Goal: Task Accomplishment & Management: Manage account settings

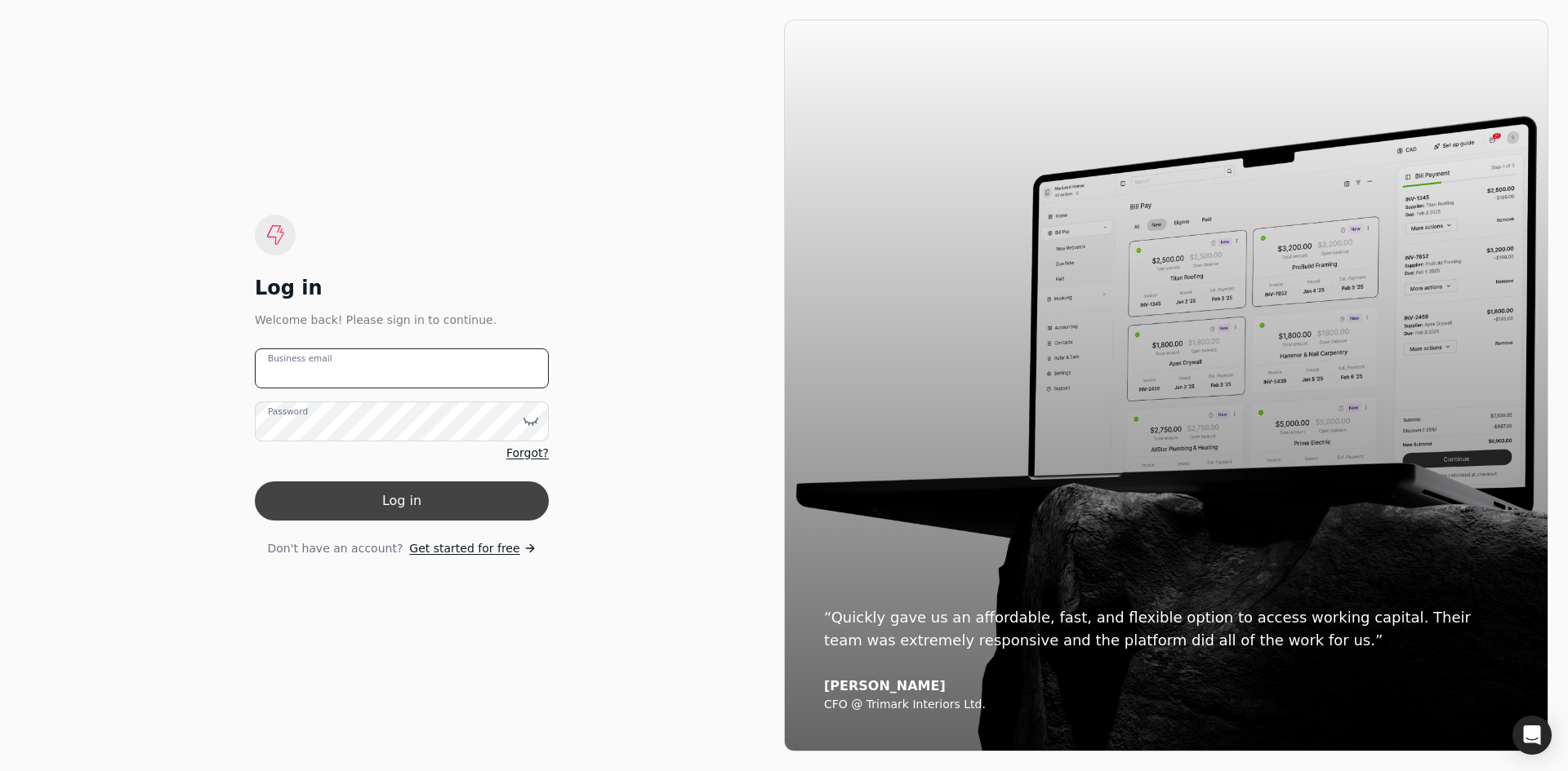
type email "[EMAIL_ADDRESS][DOMAIN_NAME]"
click at [434, 515] on button "Log in" at bounding box center [402, 500] width 294 height 39
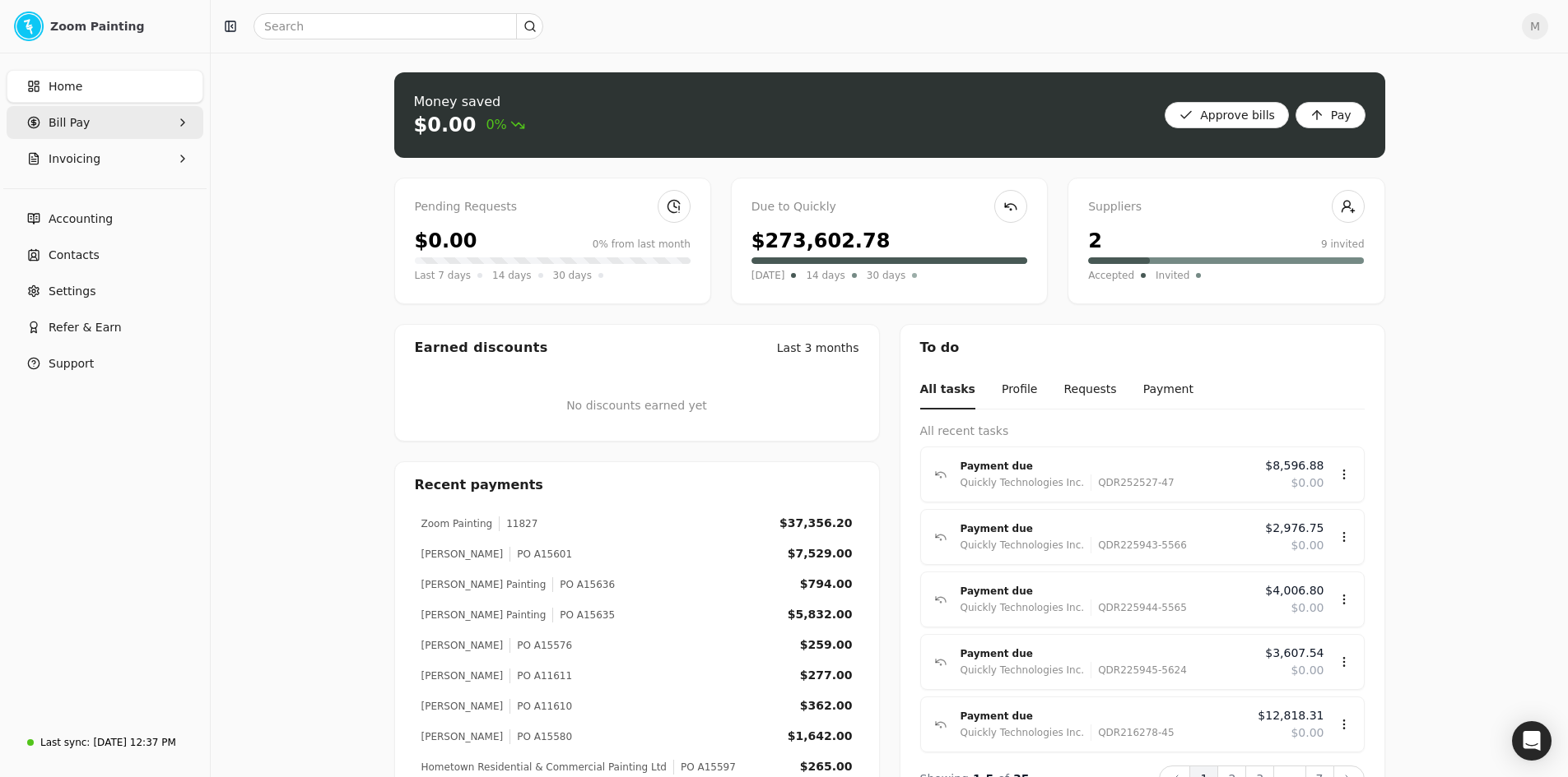
click at [93, 125] on Pay "Bill Pay" at bounding box center [105, 123] width 196 height 33
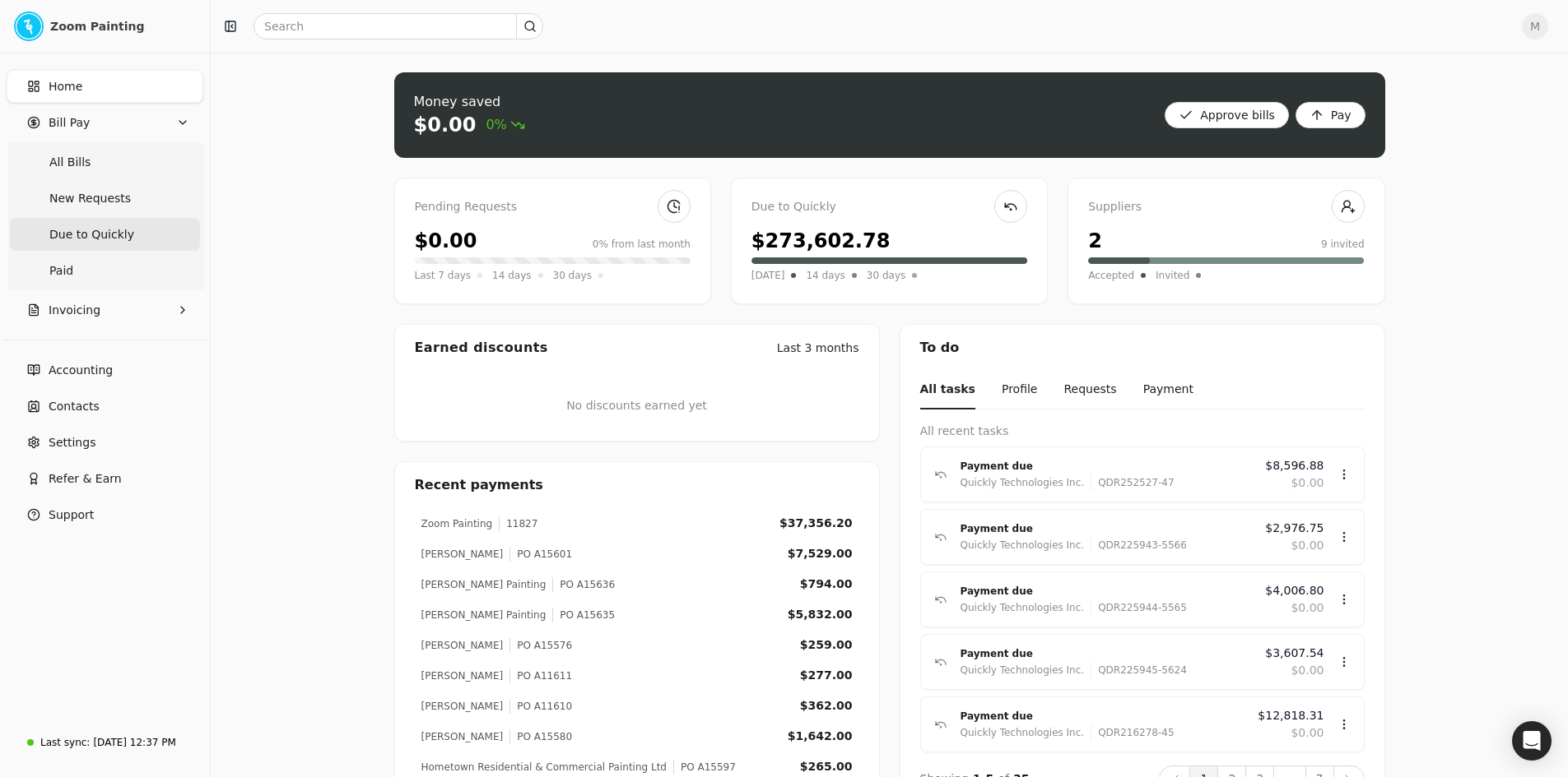
click at [107, 231] on span "Due to Quickly" at bounding box center [92, 235] width 85 height 17
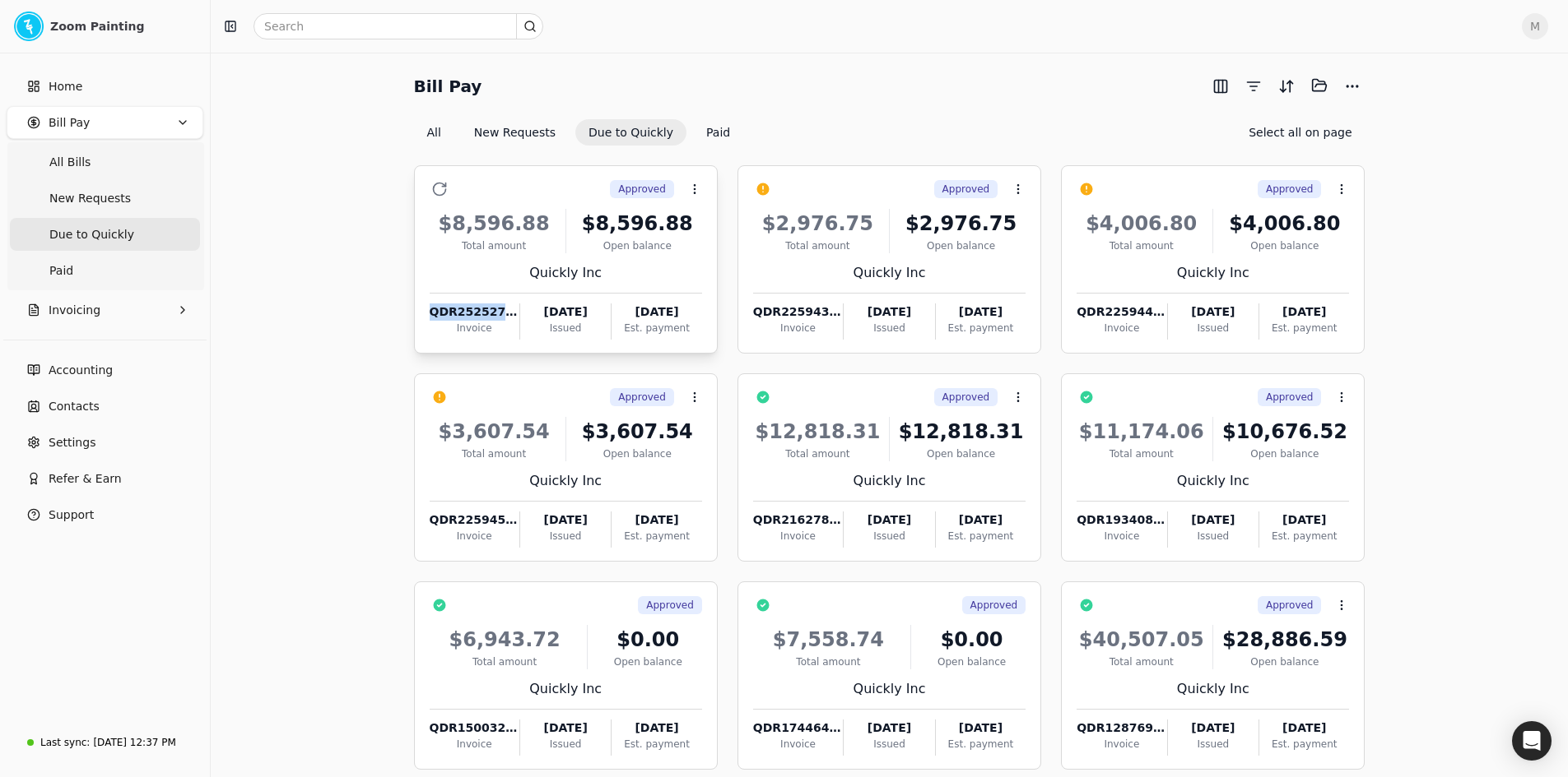
drag, startPoint x: 422, startPoint y: 313, endPoint x: 517, endPoint y: 309, distance: 95.1
click at [517, 309] on div "Approved Context Menu Button $8,596.88 Total amount $8,596.88 Open balance Quic…" at bounding box center [565, 260] width 304 height 188
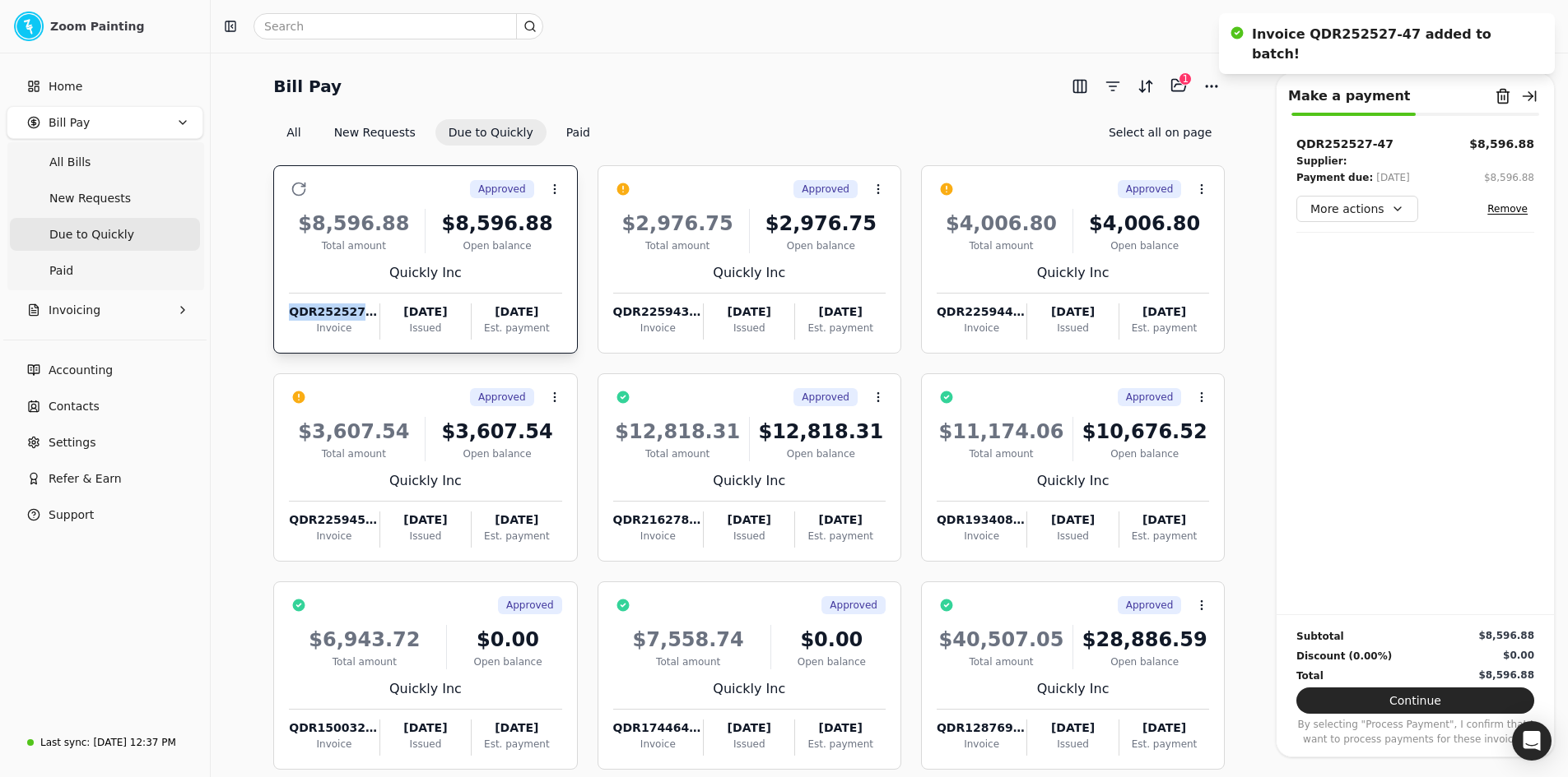
copy div "QDR252527-47"
click at [553, 191] on icon at bounding box center [555, 190] width 13 height 13
click at [568, 226] on span "Open" at bounding box center [580, 229] width 31 height 17
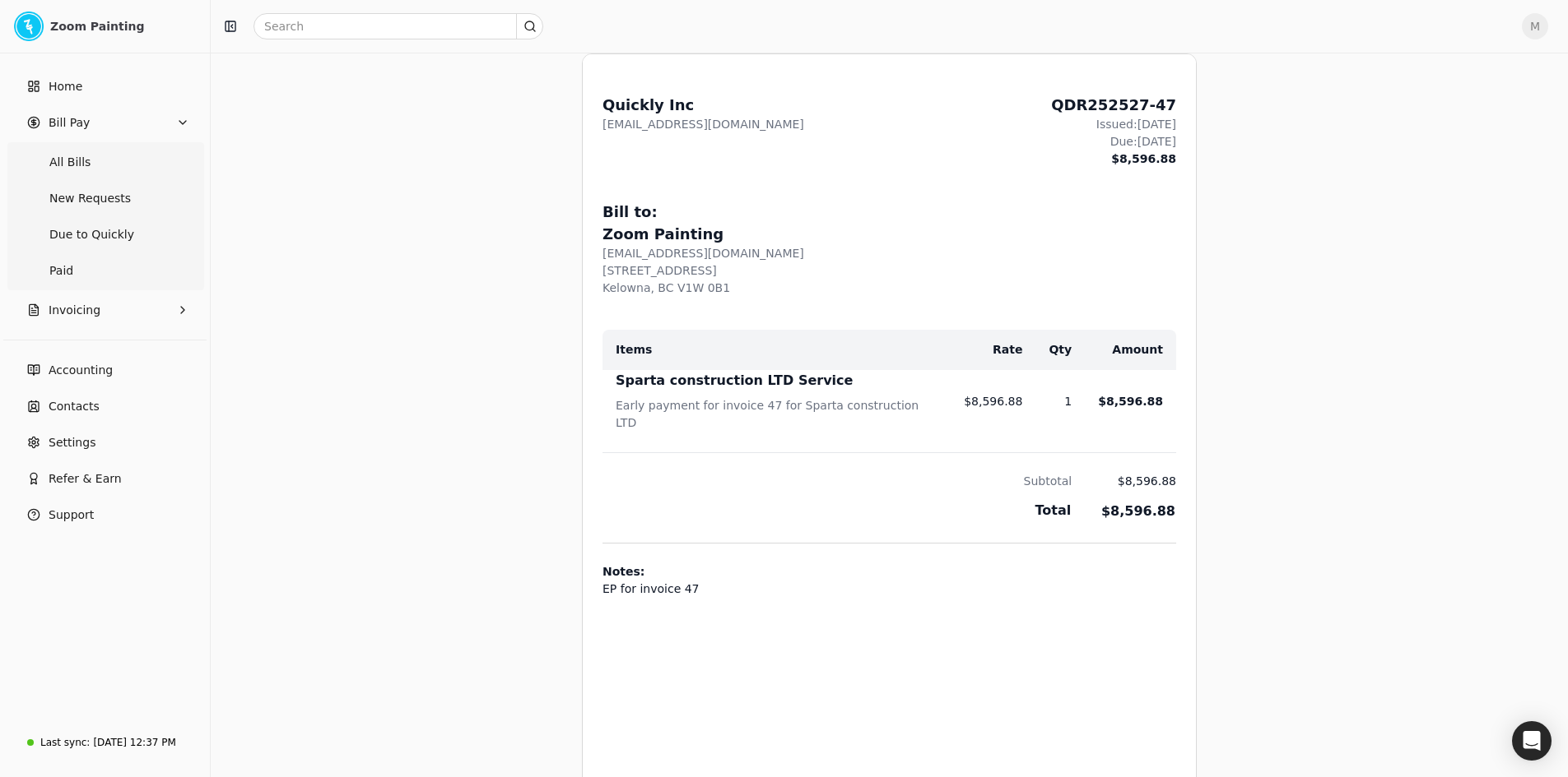
scroll to position [576, 0]
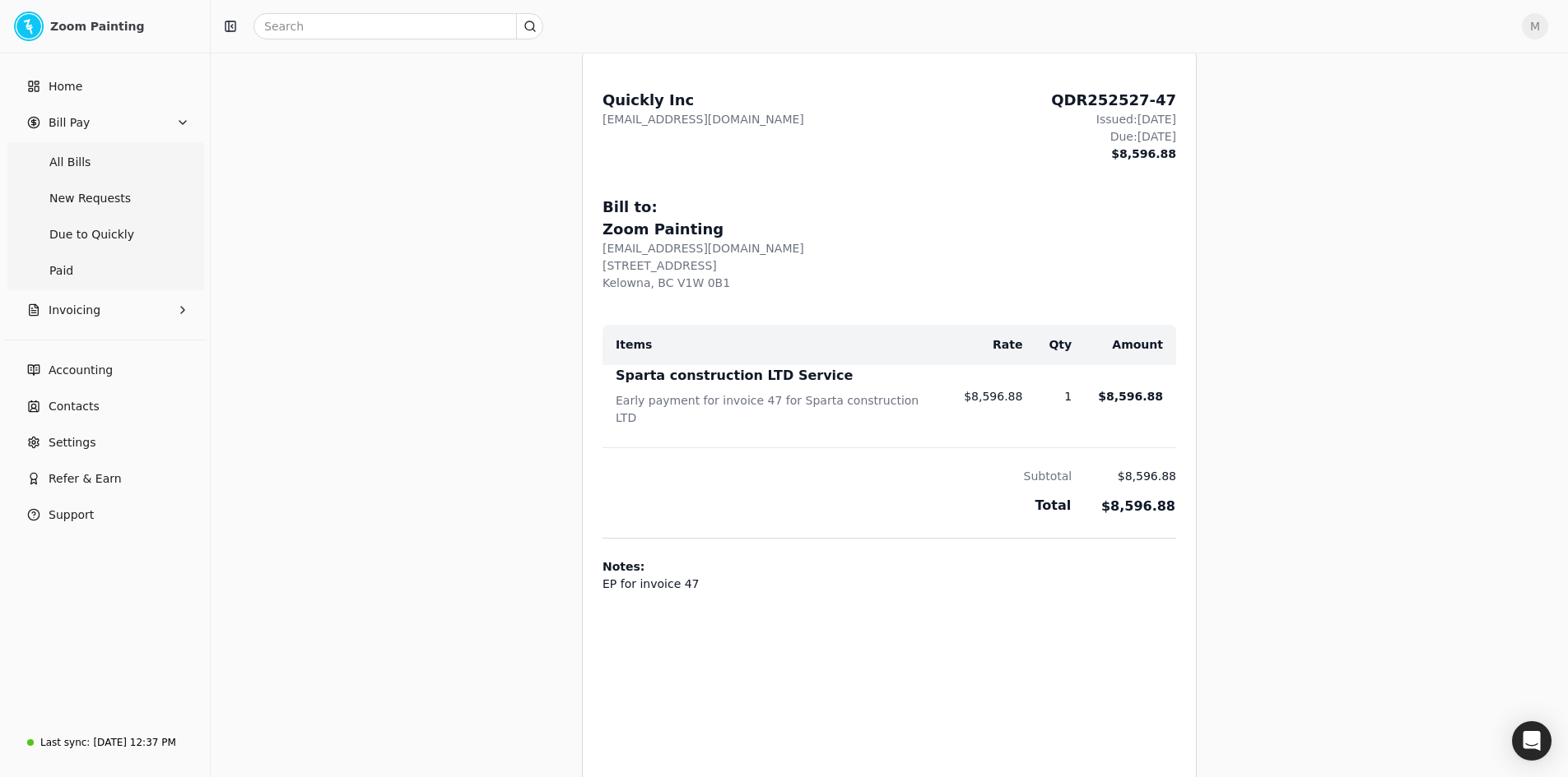
click at [923, 461] on th "Subtotal" at bounding box center [837, 466] width 469 height 37
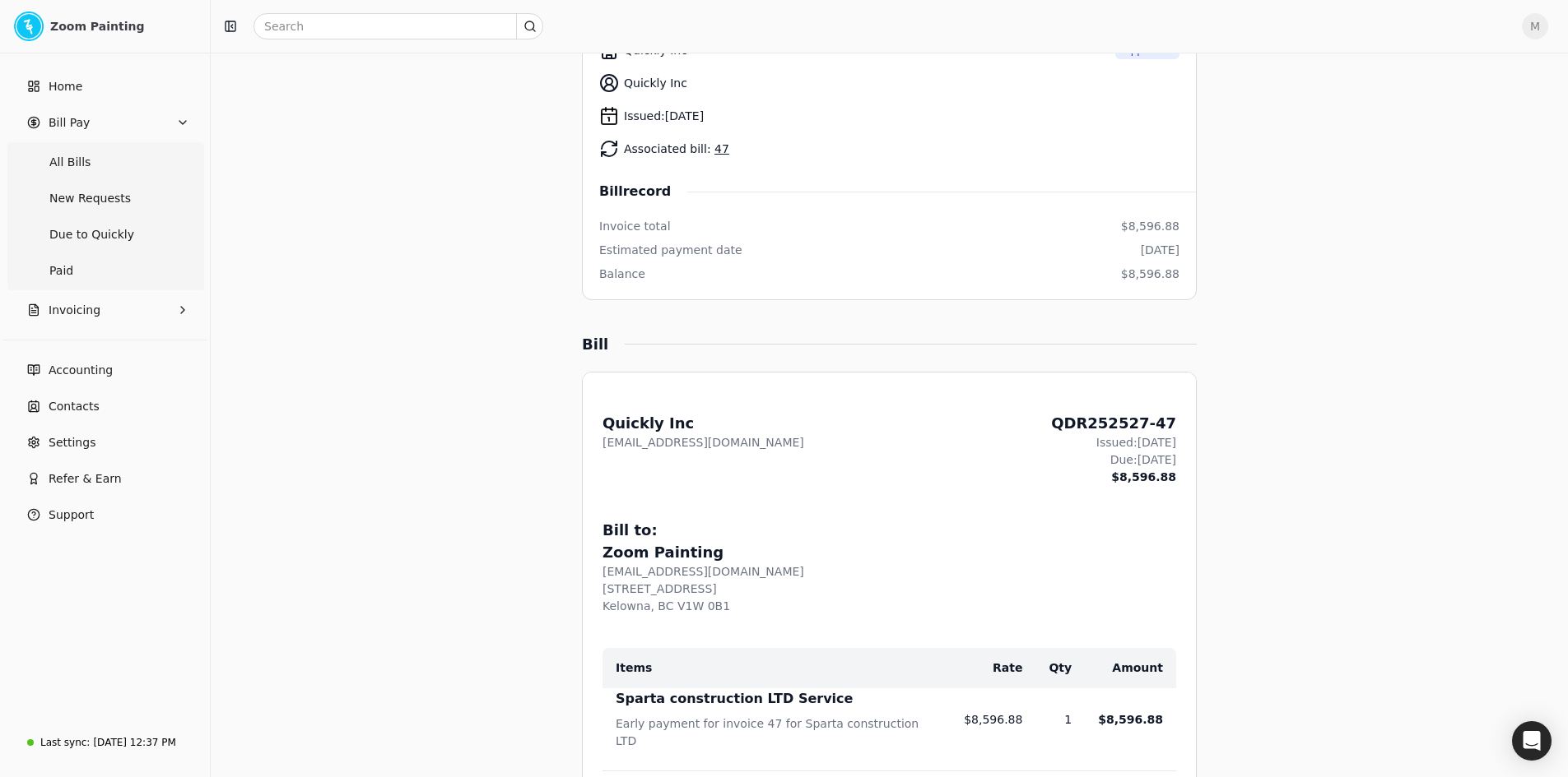
scroll to position [0, 0]
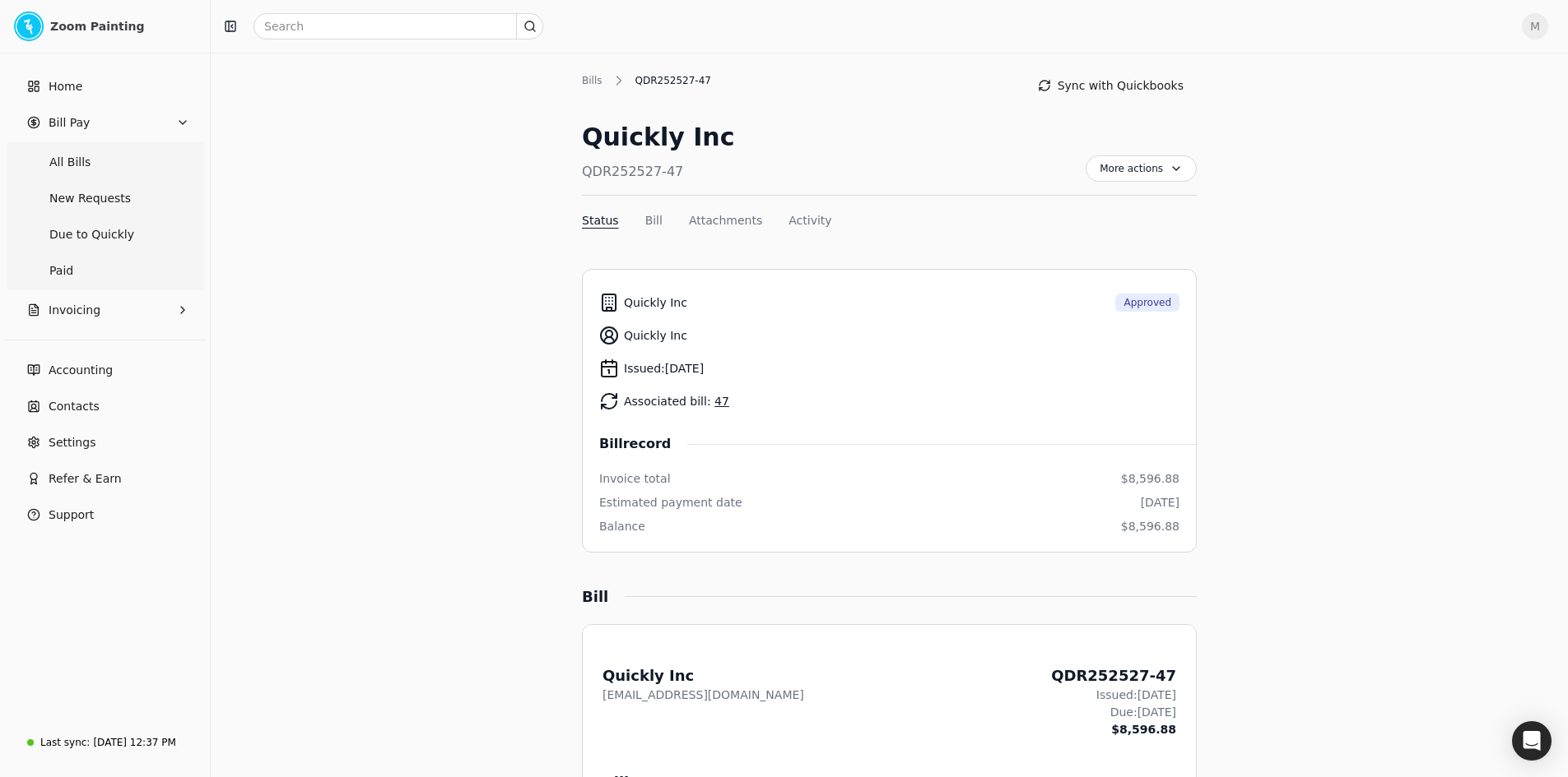
click at [714, 397] on link "47" at bounding box center [722, 402] width 15 height 13
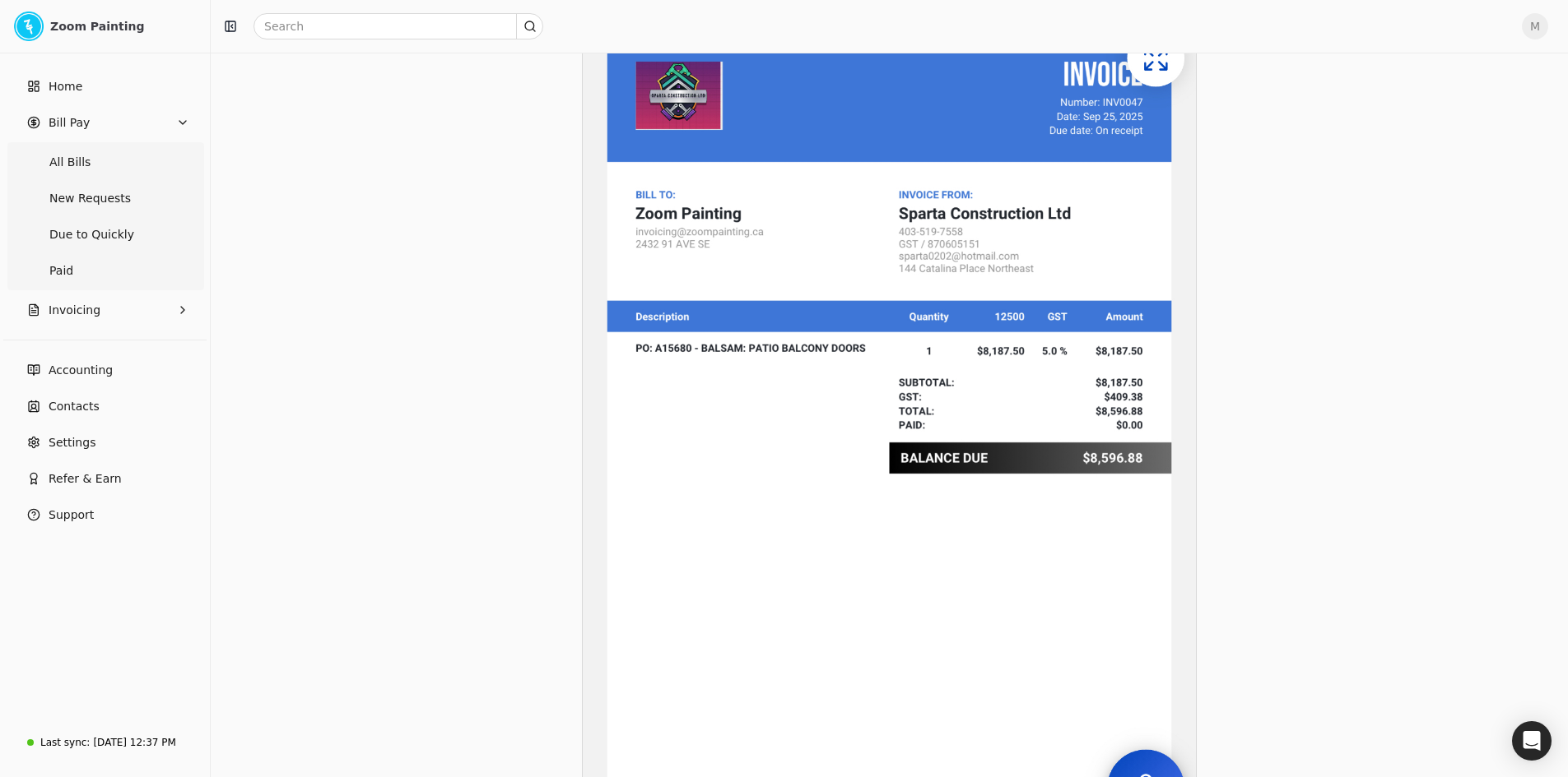
scroll to position [740, 0]
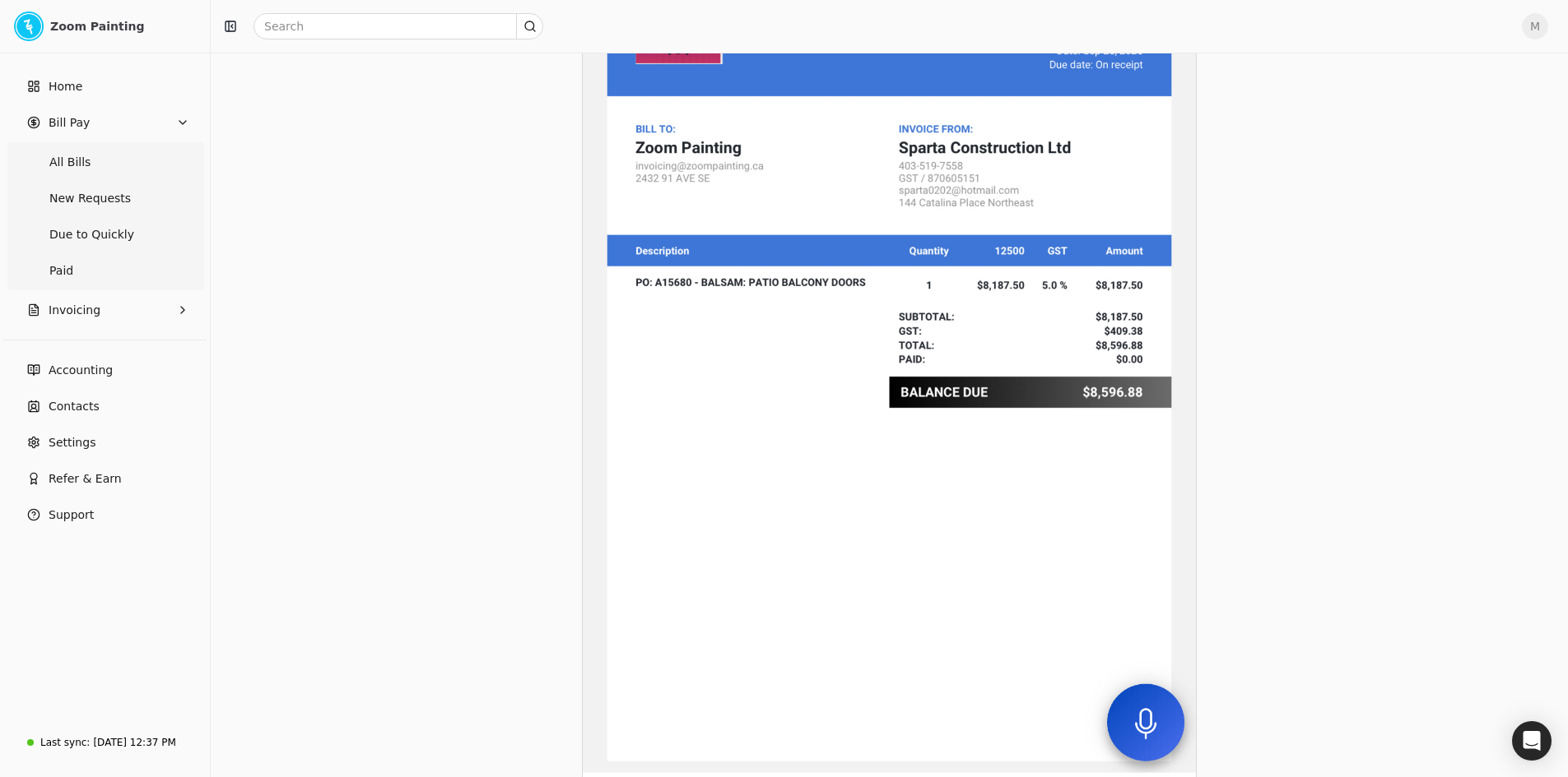
click at [1068, 378] on img at bounding box center [889, 458] width 613 height 1146
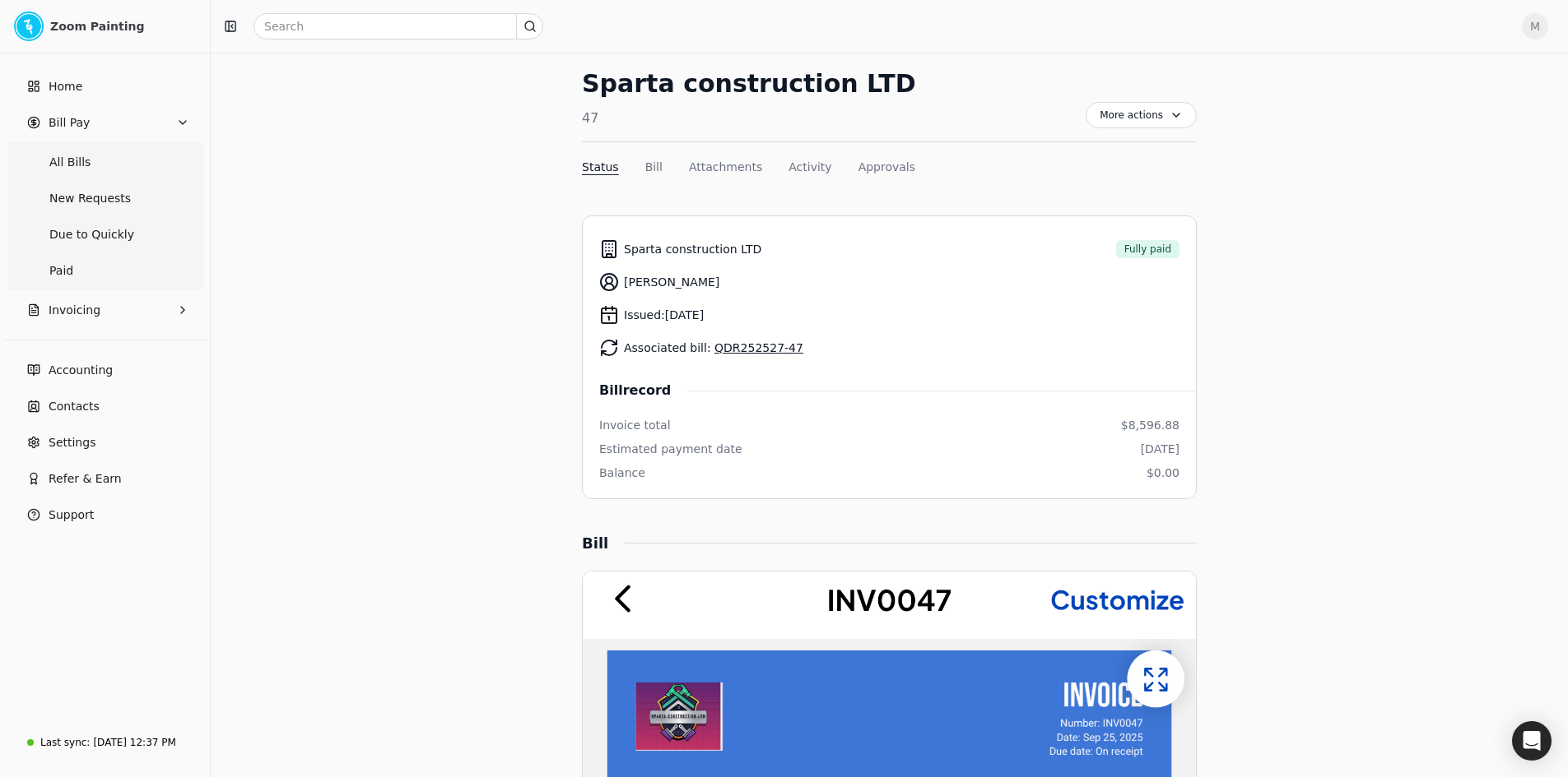
scroll to position [82, 0]
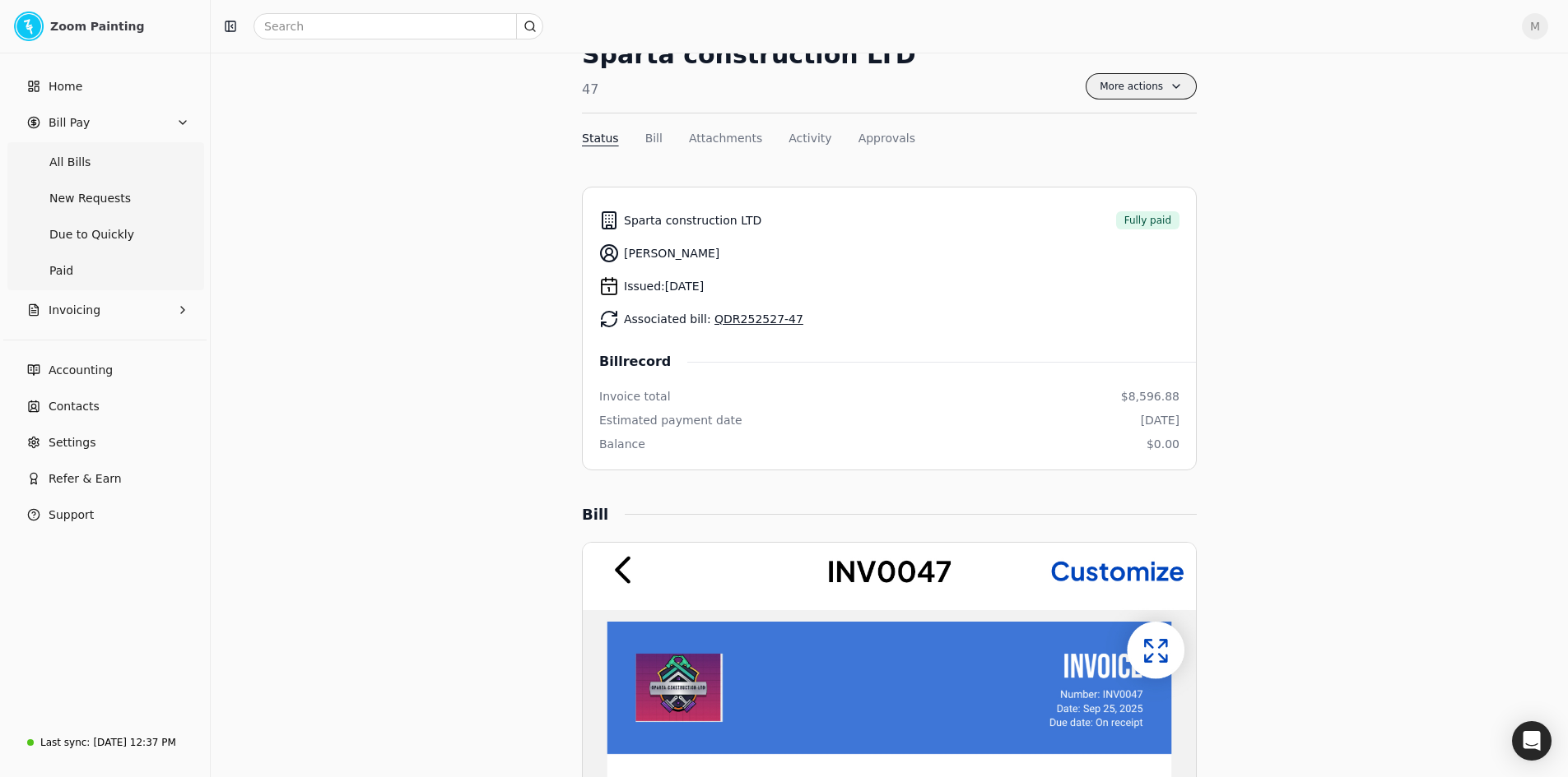
click at [1172, 87] on span "More actions" at bounding box center [1140, 87] width 111 height 27
click at [1164, 122] on li "Export PDF" at bounding box center [1091, 126] width 202 height 31
click at [729, 323] on link "QDR252527-47" at bounding box center [758, 319] width 89 height 13
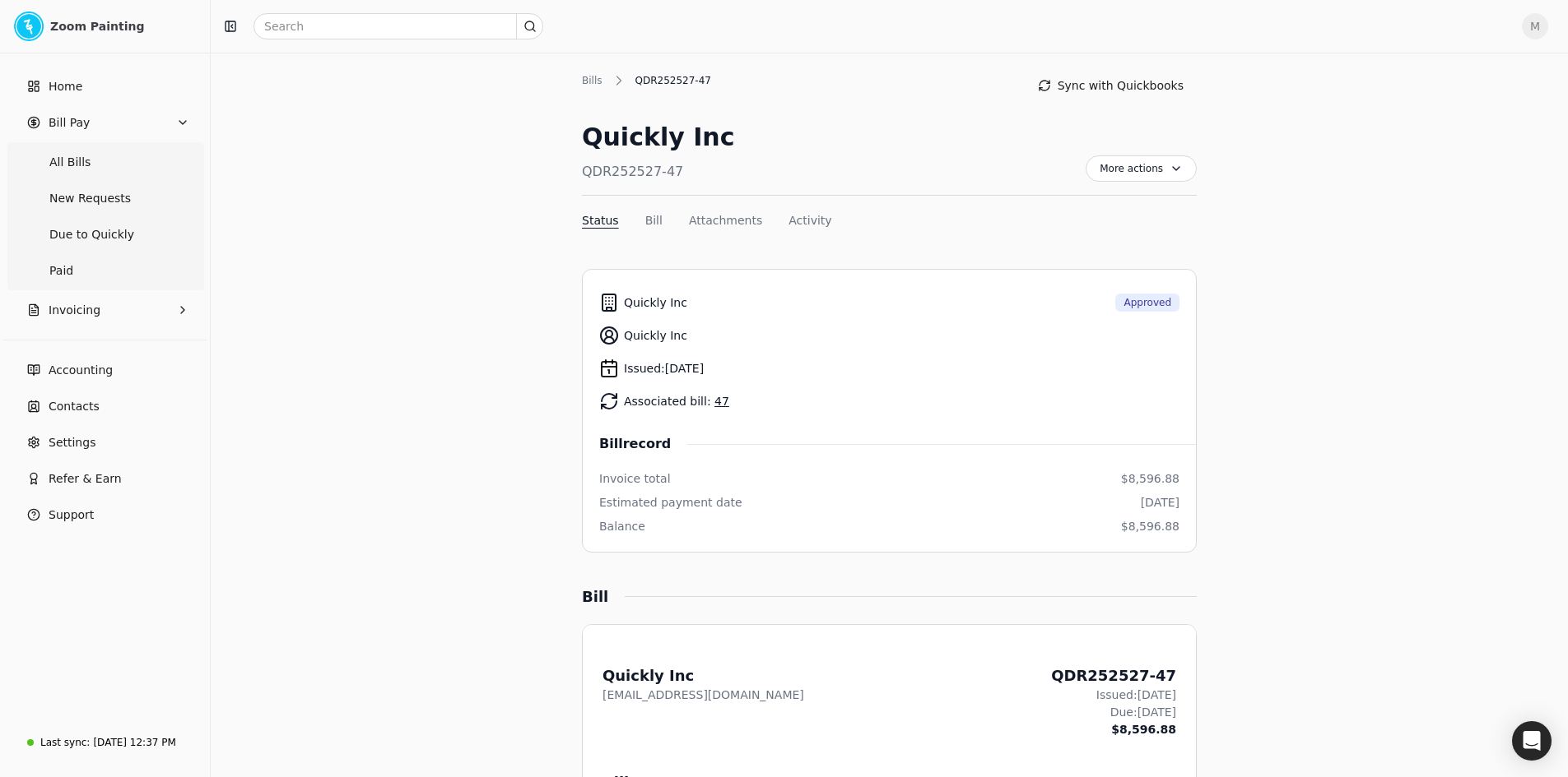
click at [714, 403] on link "47" at bounding box center [722, 402] width 15 height 13
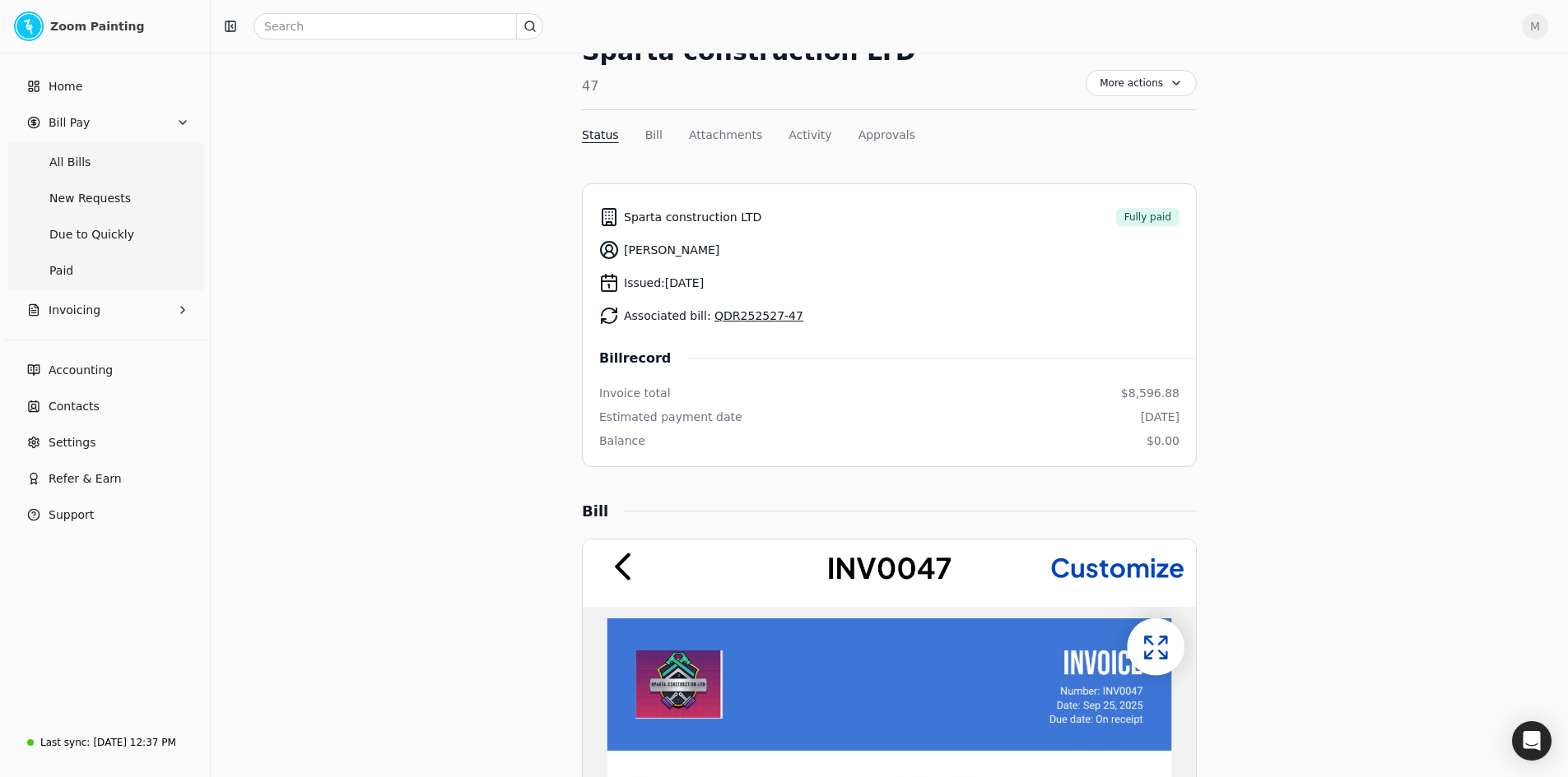
scroll to position [82, 0]
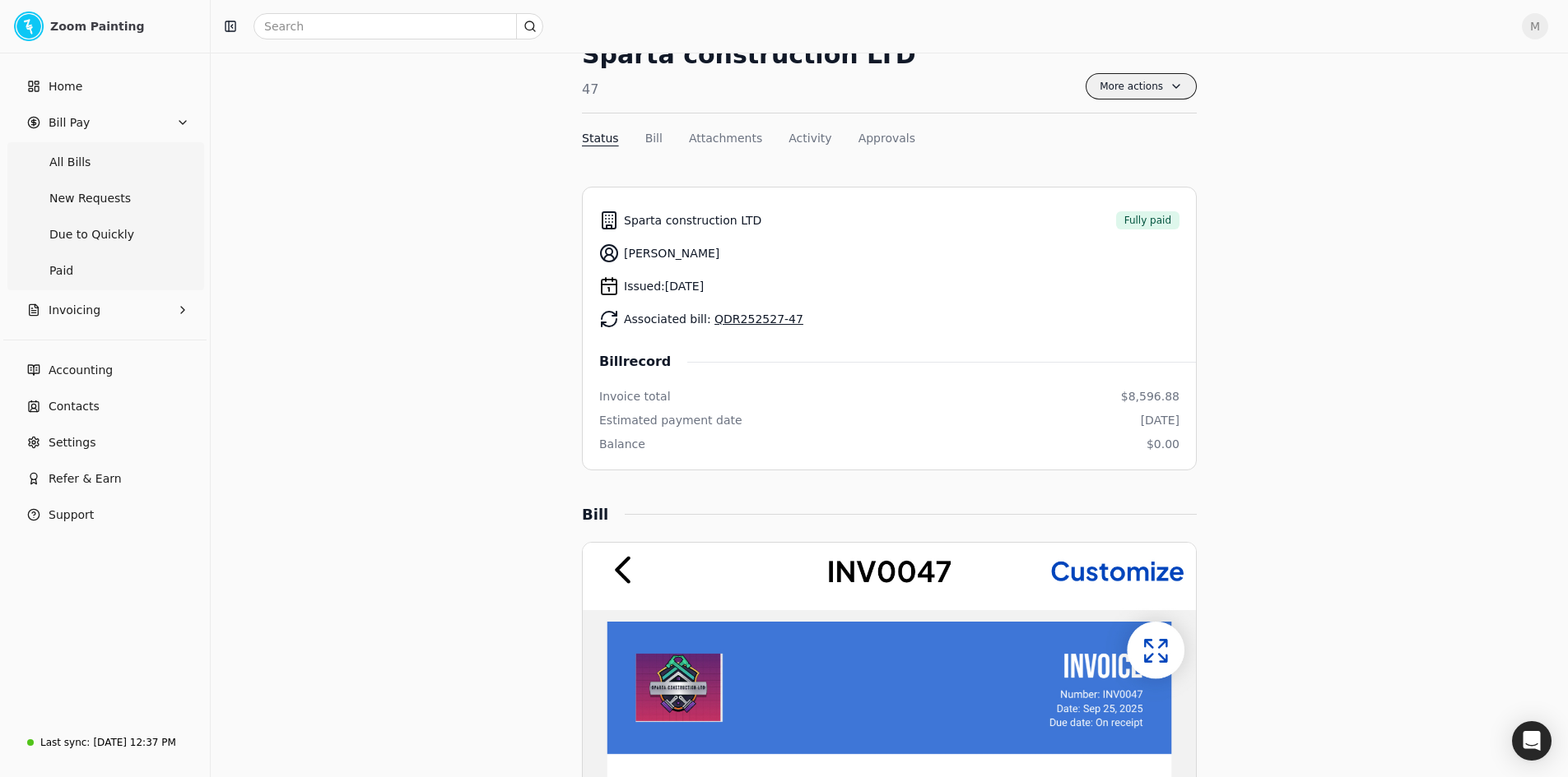
click at [1173, 98] on span "More actions" at bounding box center [1140, 87] width 111 height 27
click at [1050, 121] on span "Export PDF" at bounding box center [1054, 126] width 64 height 17
drag, startPoint x: 1403, startPoint y: 561, endPoint x: 1345, endPoint y: 531, distance: 65.3
click at [765, 321] on link "QDR252527-47" at bounding box center [758, 319] width 89 height 13
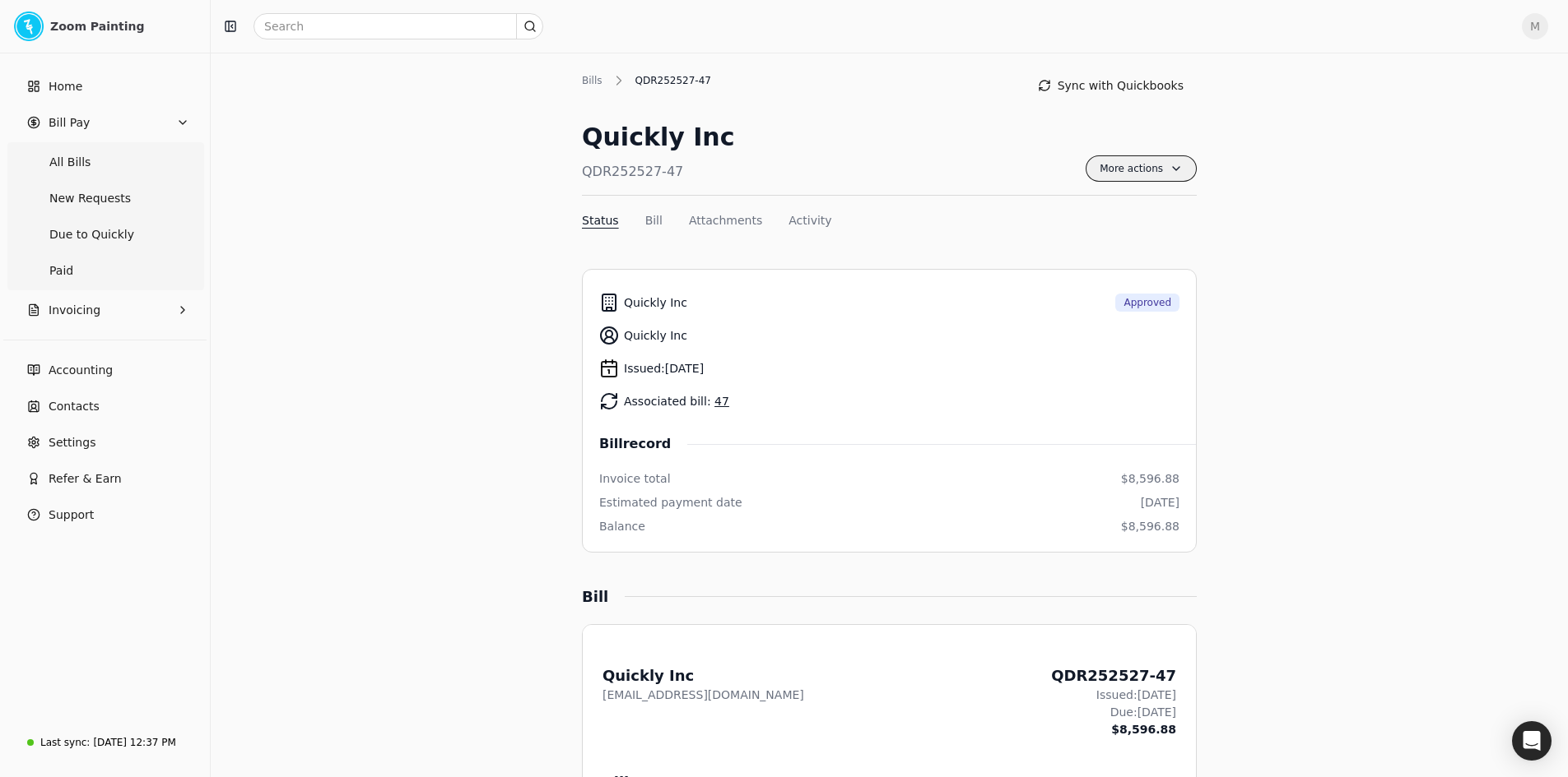
click at [1159, 174] on span "More actions" at bounding box center [1140, 169] width 111 height 27
click at [1135, 205] on li "Export PDF" at bounding box center [1091, 208] width 202 height 31
click at [588, 84] on div "Bills" at bounding box center [596, 81] width 29 height 15
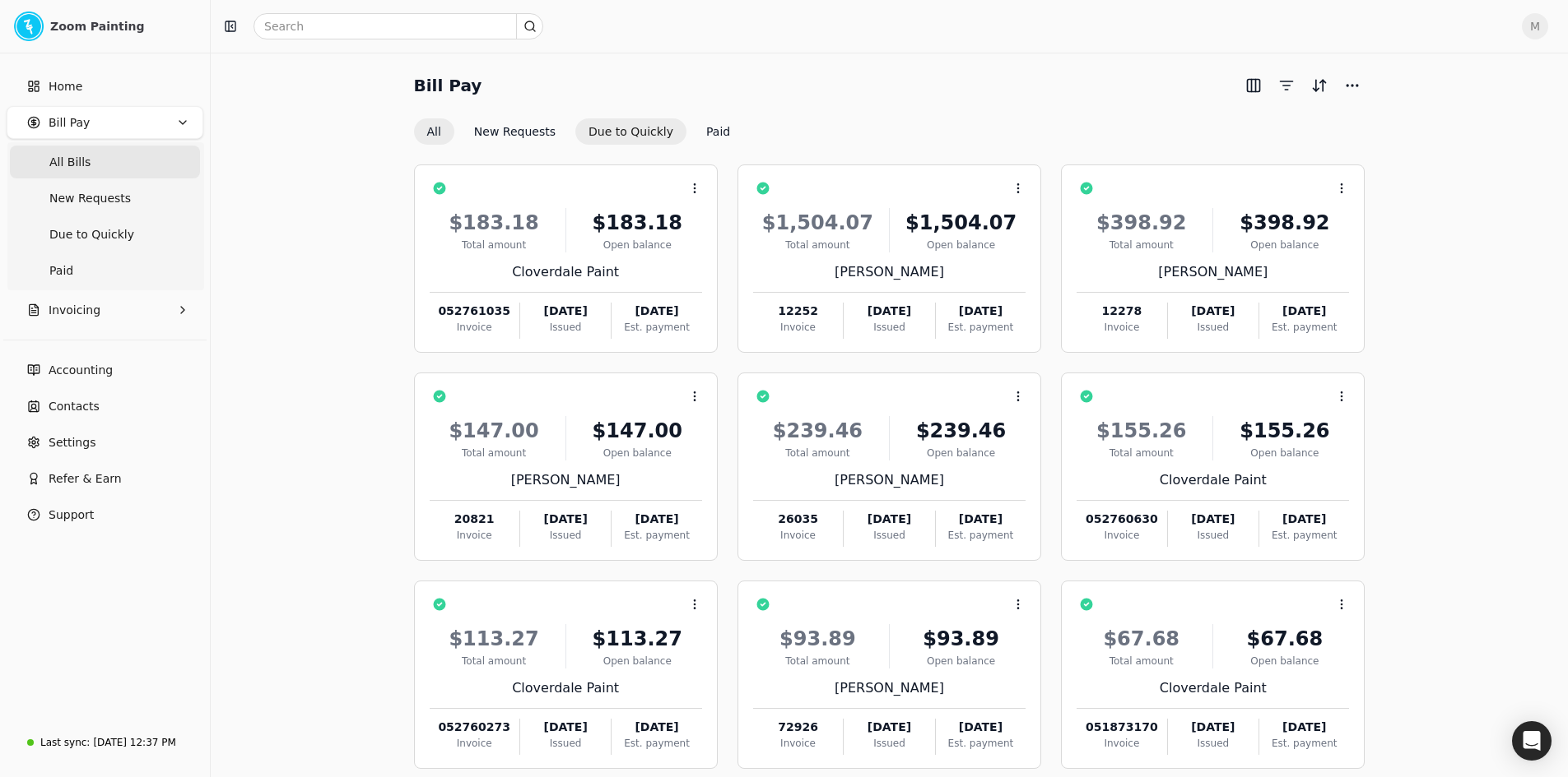
click at [638, 131] on button "Due to Quickly" at bounding box center [630, 131] width 111 height 27
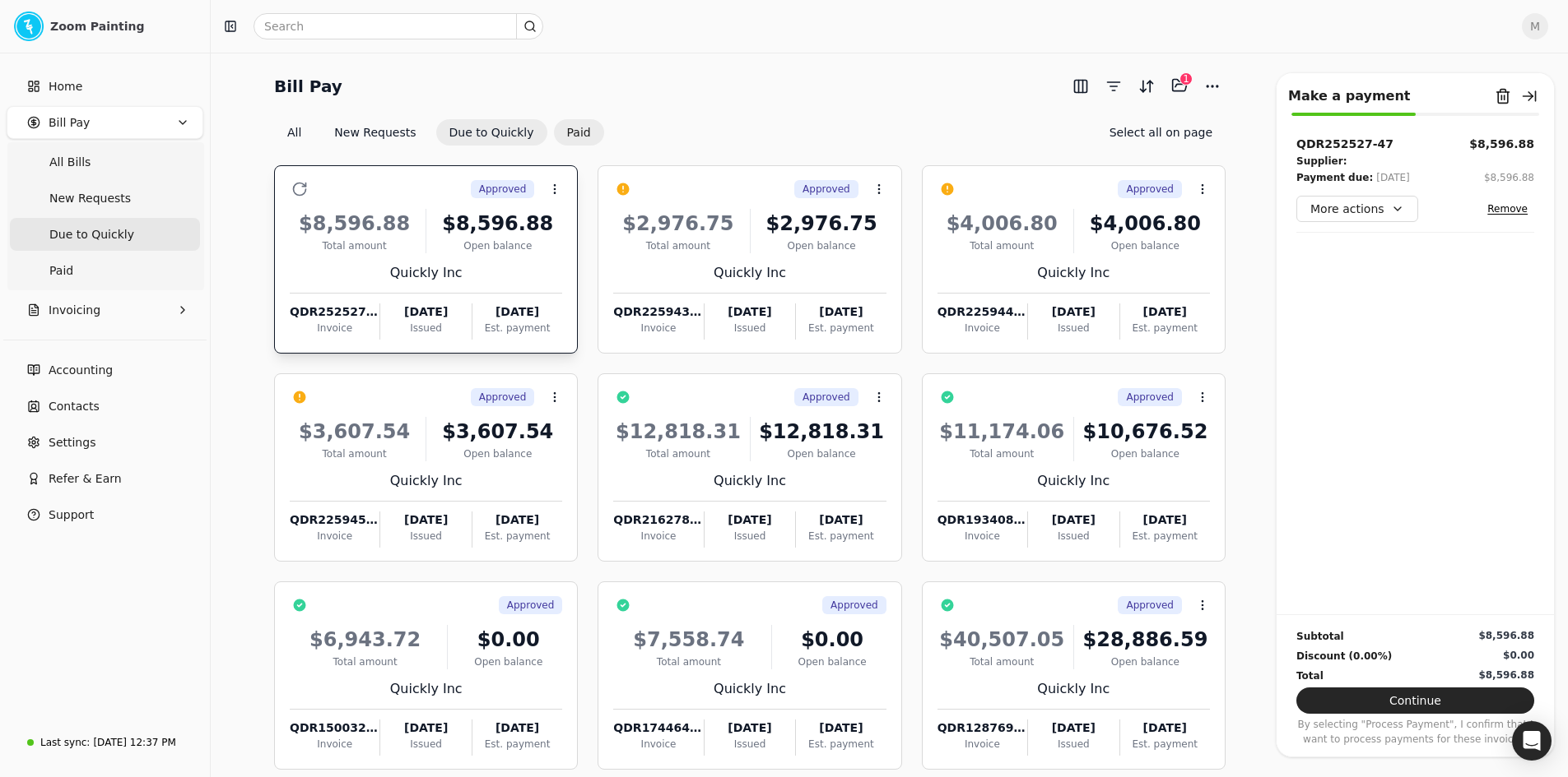
click at [556, 136] on button "Paid" at bounding box center [578, 132] width 50 height 27
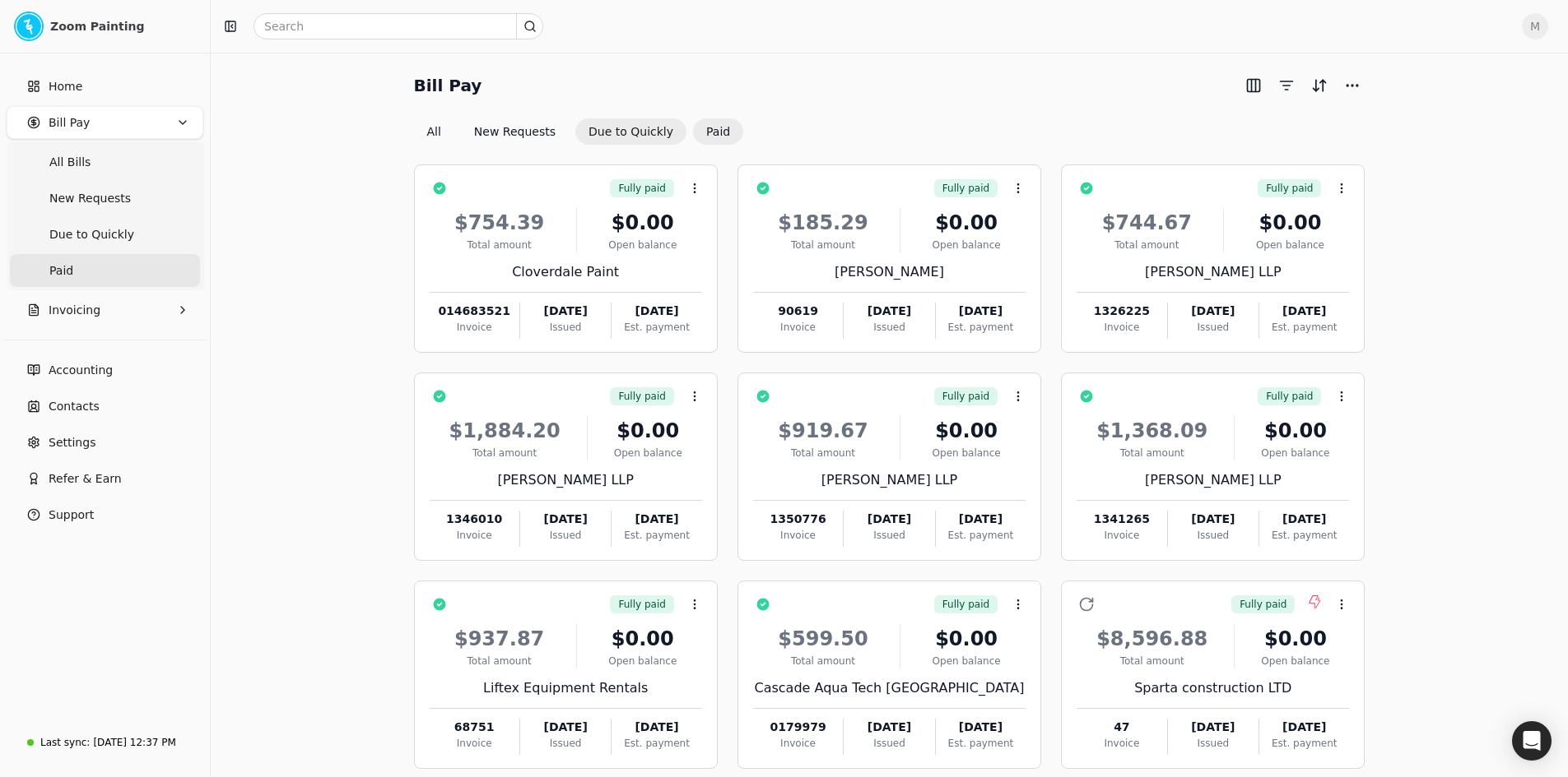
click at [643, 135] on button "Due to Quickly" at bounding box center [630, 131] width 111 height 27
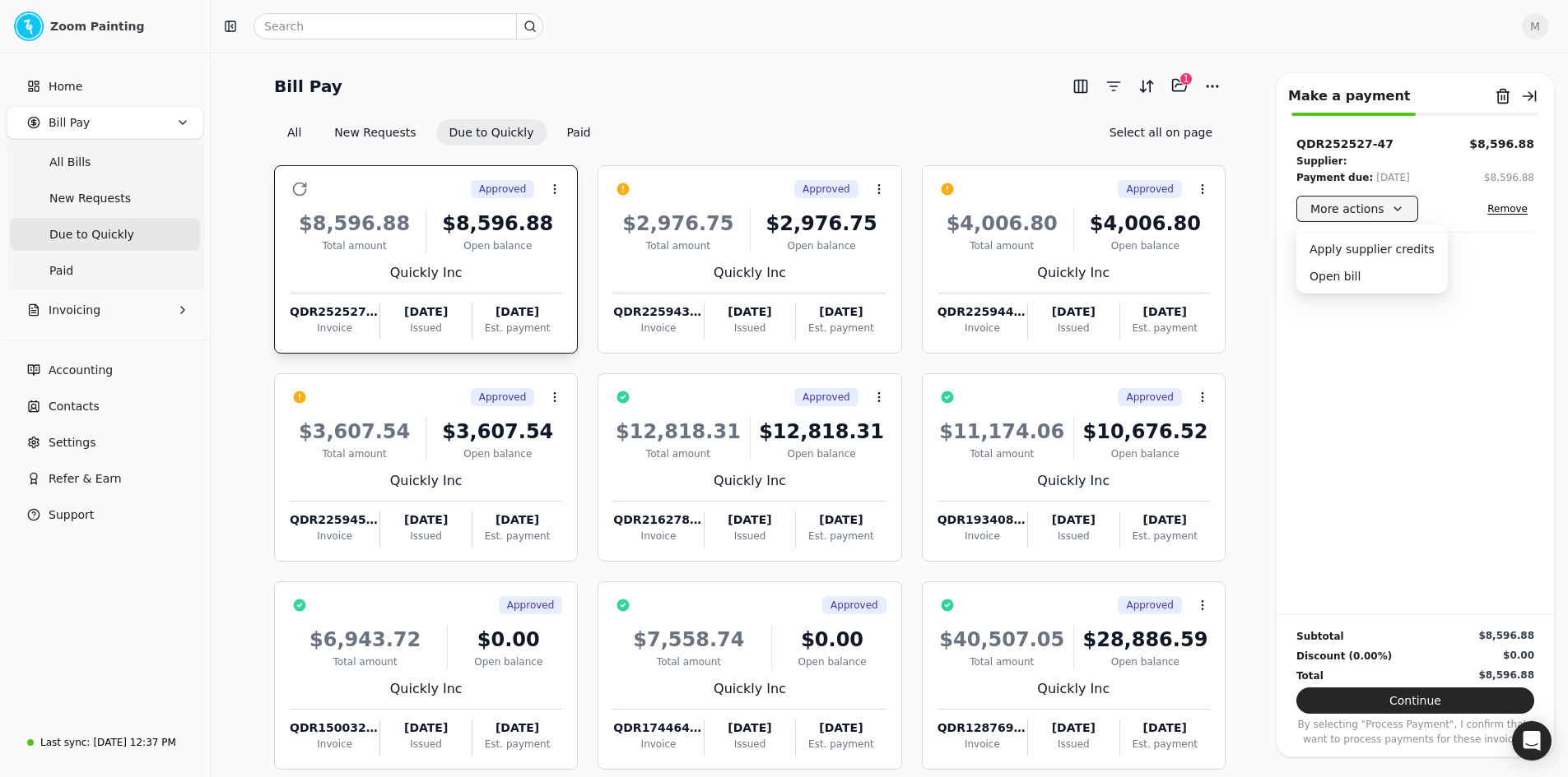
click at [1386, 205] on button "More actions" at bounding box center [1357, 209] width 122 height 27
click at [1437, 321] on div "QDR252527-47 $8,596.88 Supplier: Payment due: [DATE] $8,596.88 More actions Rem…" at bounding box center [1415, 375] width 277 height 479
click at [1487, 47] on div "M" at bounding box center [889, 26] width 1357 height 52
